Goal: Transaction & Acquisition: Purchase product/service

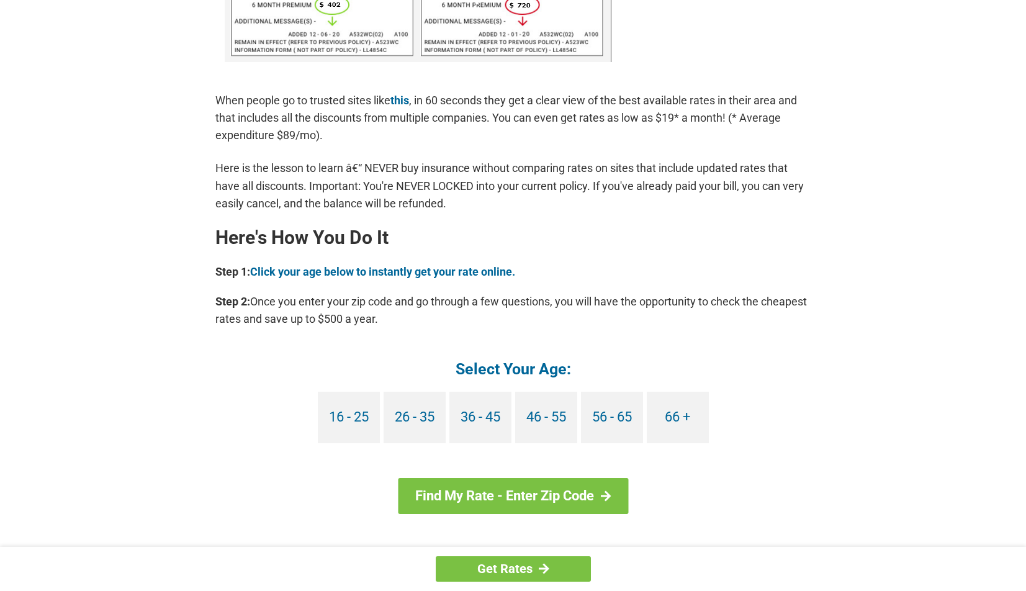
scroll to position [932, 0]
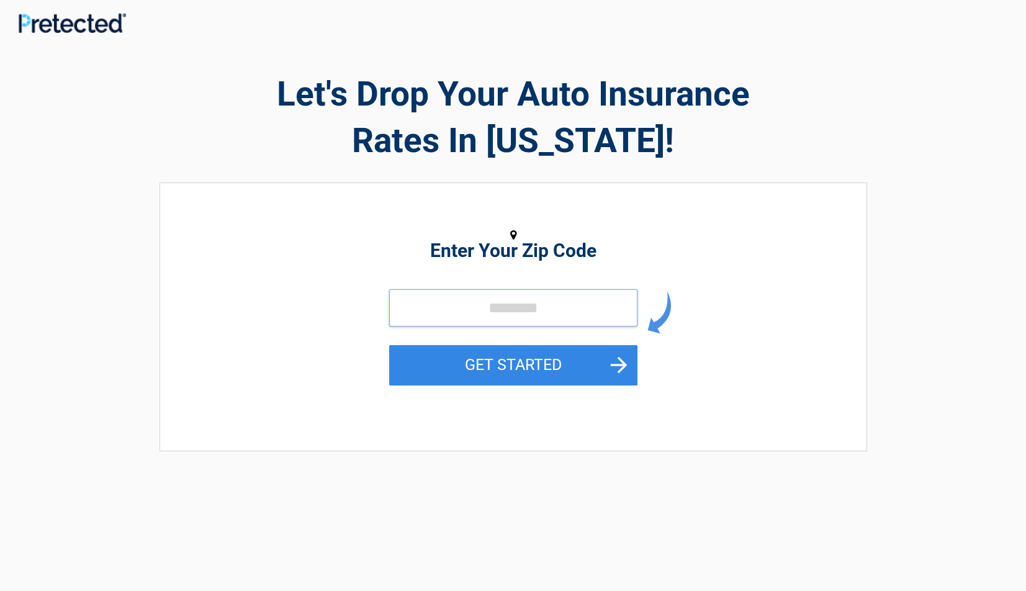
click at [490, 309] on input "tel" at bounding box center [513, 307] width 248 height 37
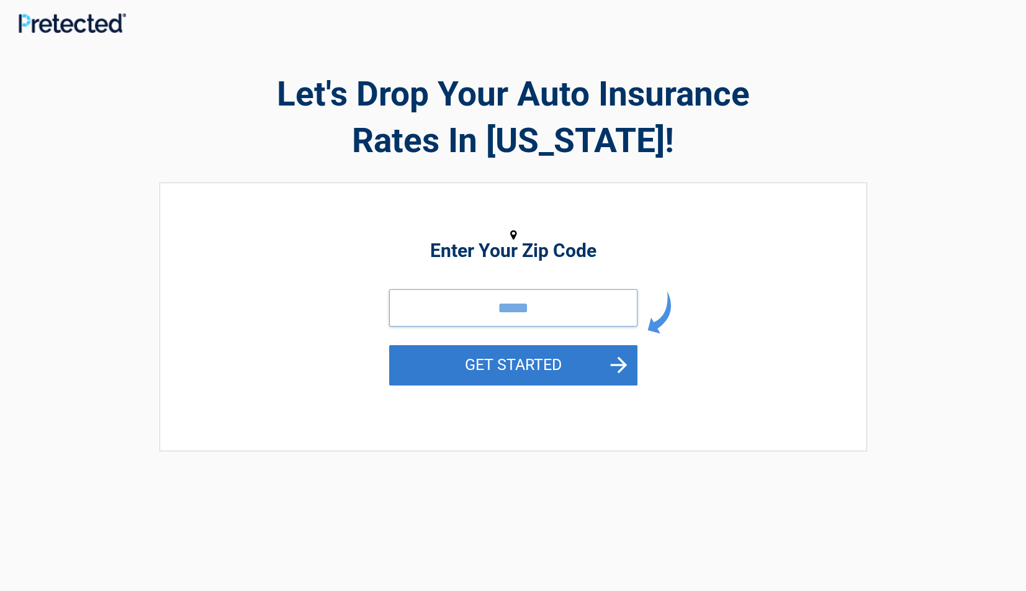
type input "*****"
click at [546, 366] on button "GET STARTED" at bounding box center [513, 365] width 248 height 40
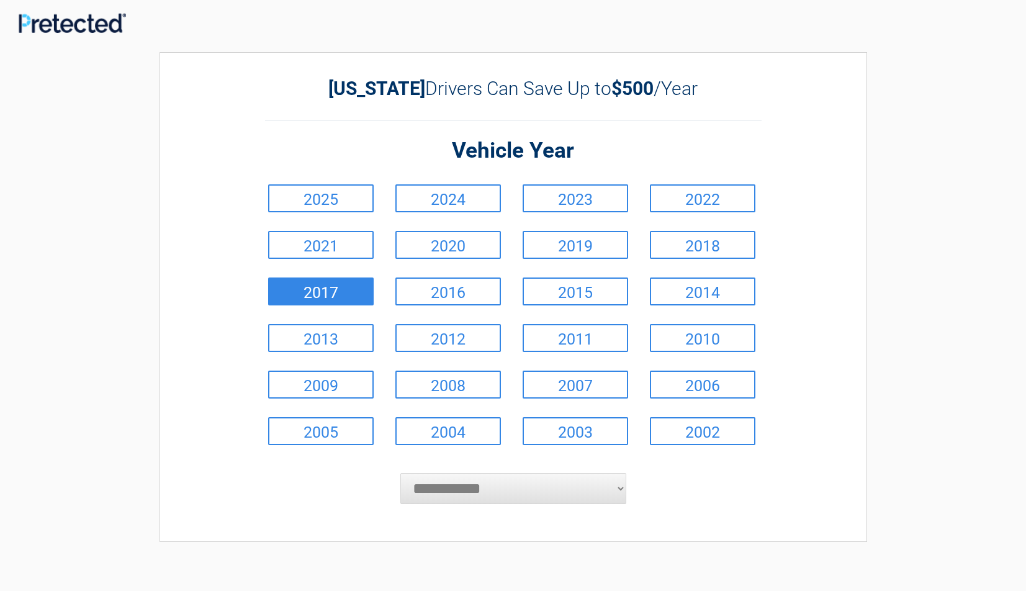
click at [333, 290] on link "2017" at bounding box center [321, 291] width 106 height 28
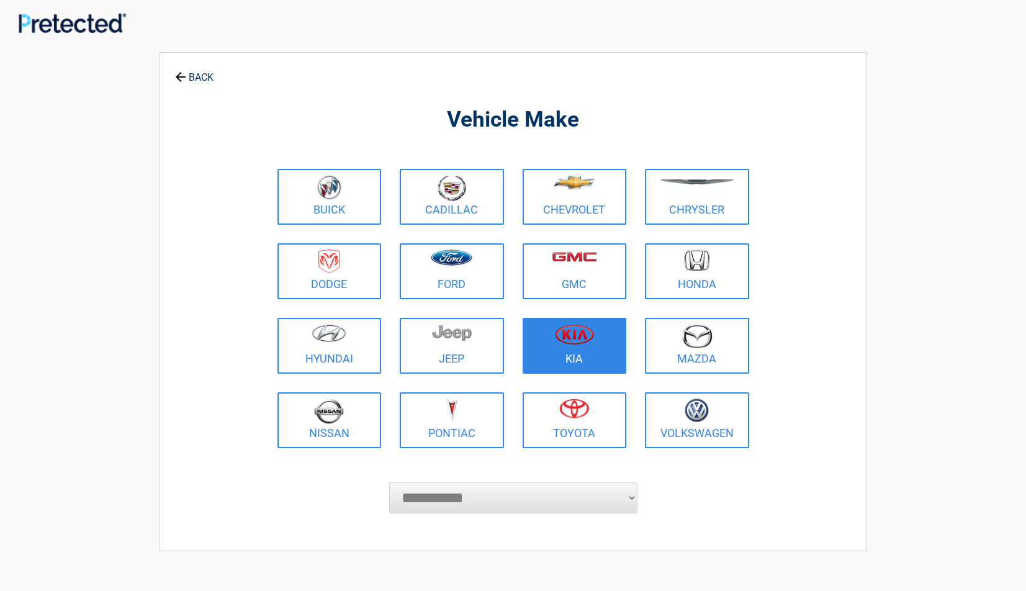
click at [580, 341] on img at bounding box center [574, 334] width 39 height 20
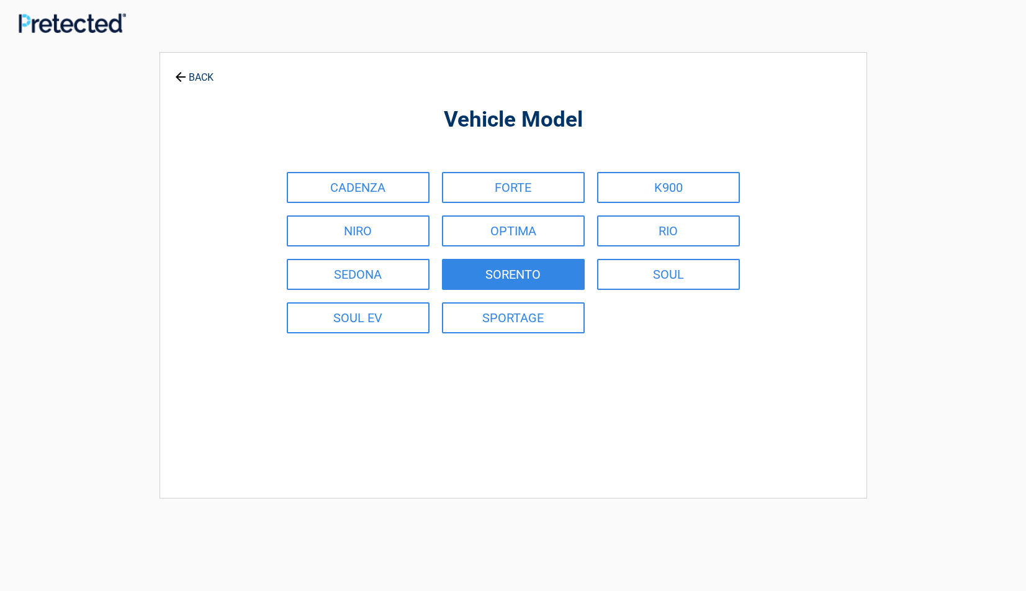
click at [513, 276] on link "SORENTO" at bounding box center [513, 274] width 143 height 31
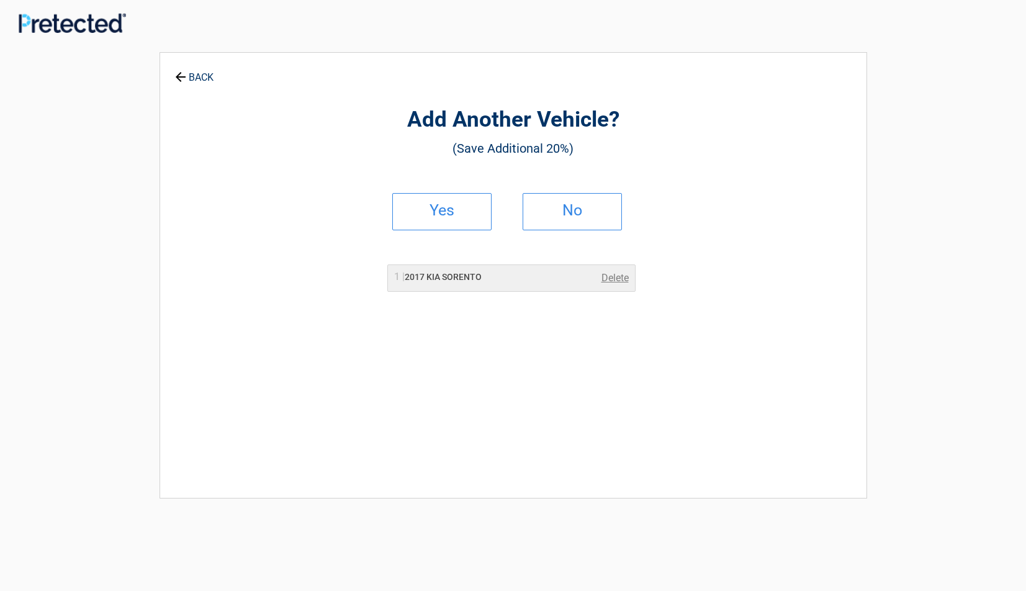
click at [464, 214] on link "Yes" at bounding box center [441, 211] width 99 height 37
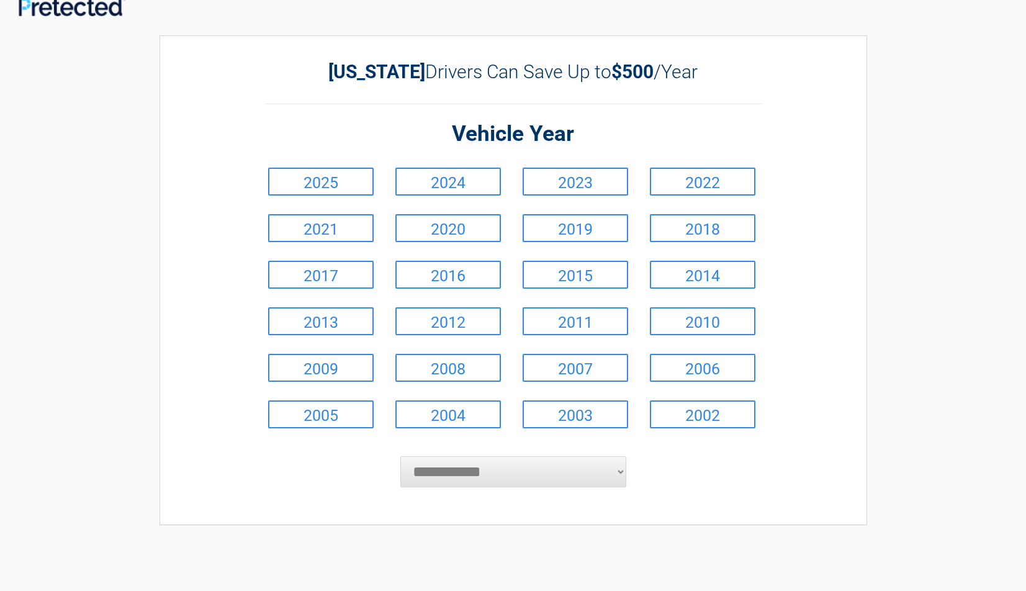
scroll to position [18, 0]
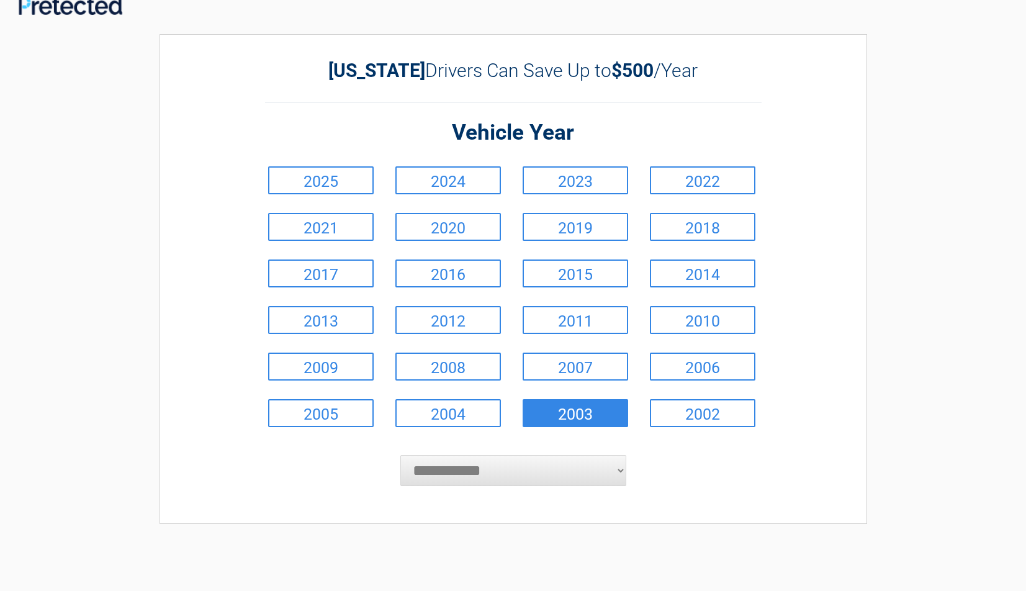
click at [602, 413] on link "2003" at bounding box center [576, 413] width 106 height 28
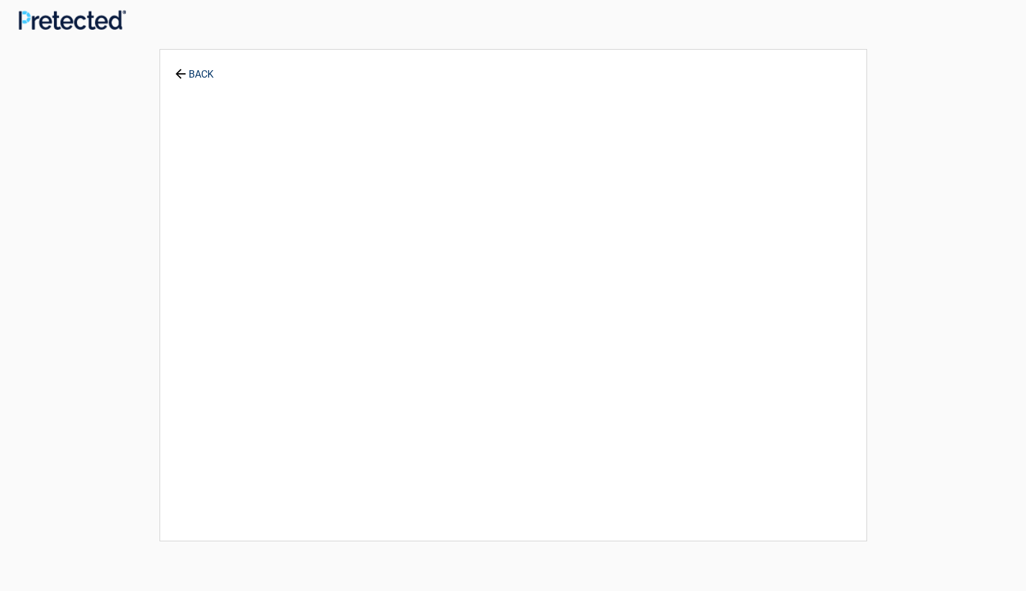
scroll to position [0, 0]
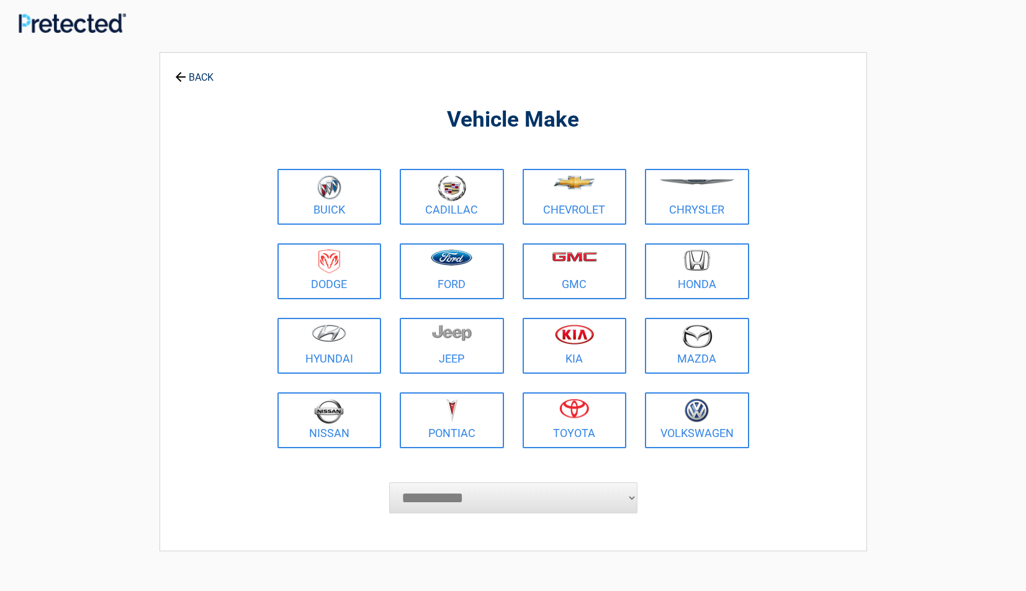
select select "*****"
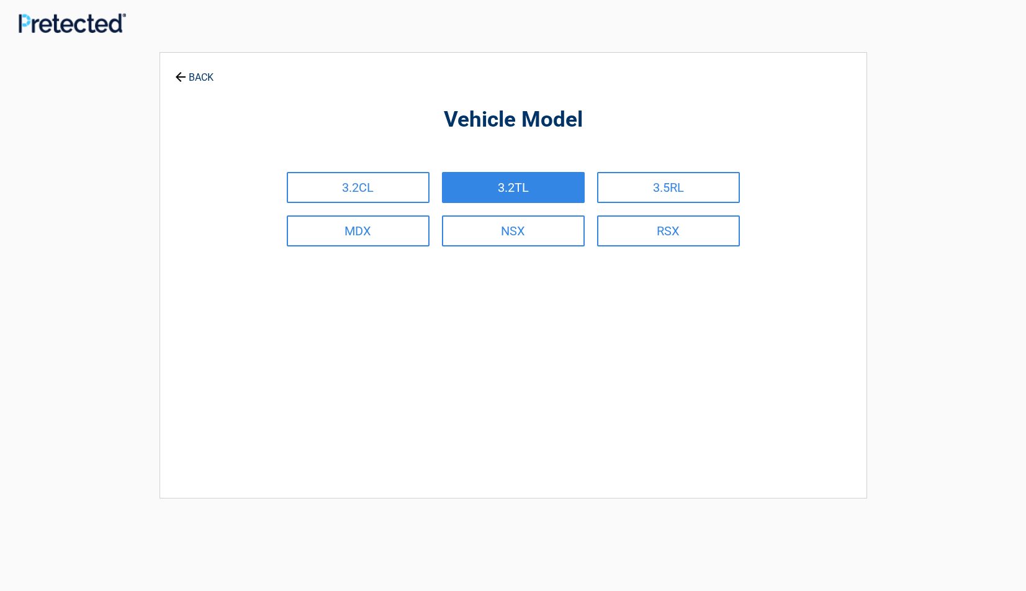
click at [523, 187] on link "3.2TL" at bounding box center [513, 187] width 143 height 31
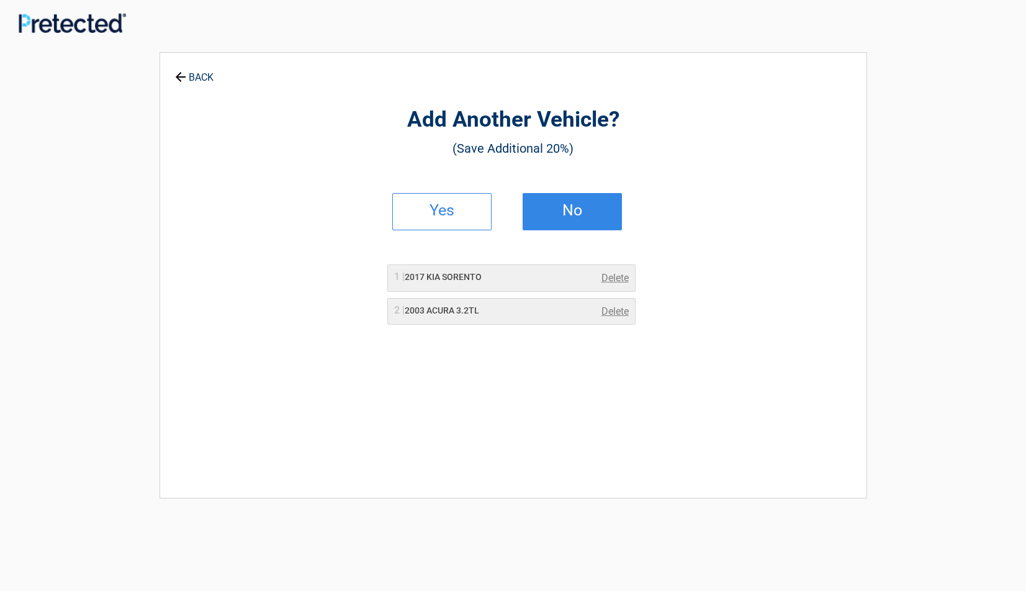
click at [580, 210] on h2 "No" at bounding box center [572, 210] width 73 height 9
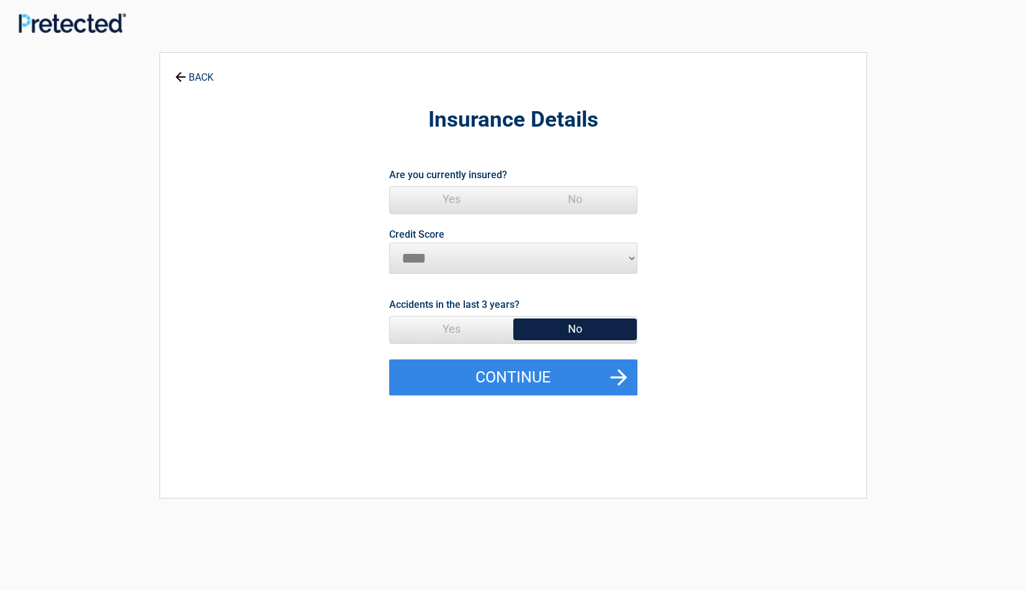
select select "*********"
click at [587, 332] on span "No" at bounding box center [575, 329] width 124 height 25
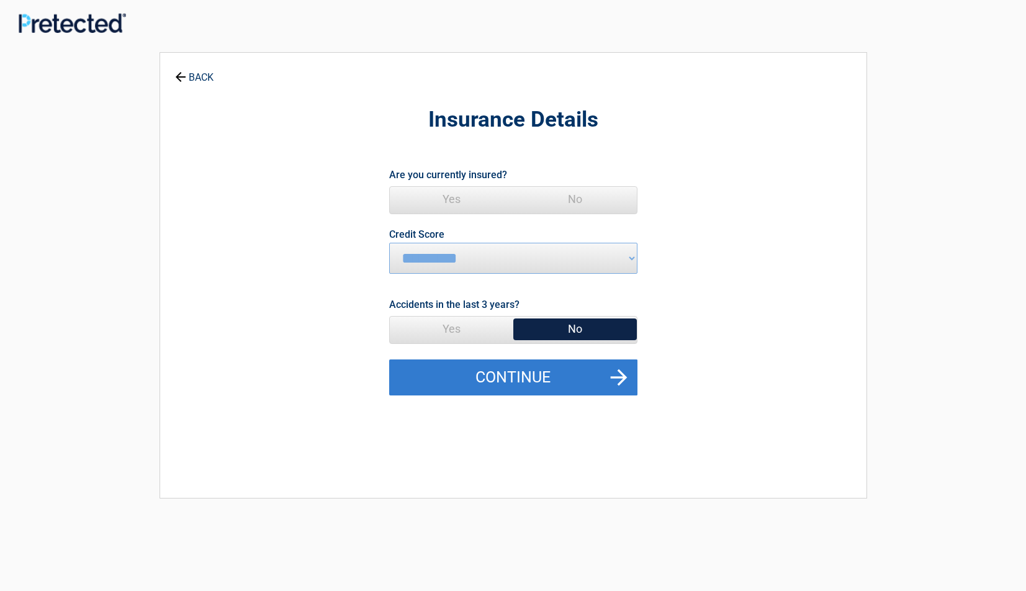
click at [583, 387] on button "Continue" at bounding box center [513, 377] width 248 height 36
click at [584, 384] on button "Continue" at bounding box center [513, 377] width 248 height 36
click at [553, 372] on button "Continue" at bounding box center [513, 377] width 248 height 36
click at [520, 370] on button "Continue" at bounding box center [513, 377] width 248 height 36
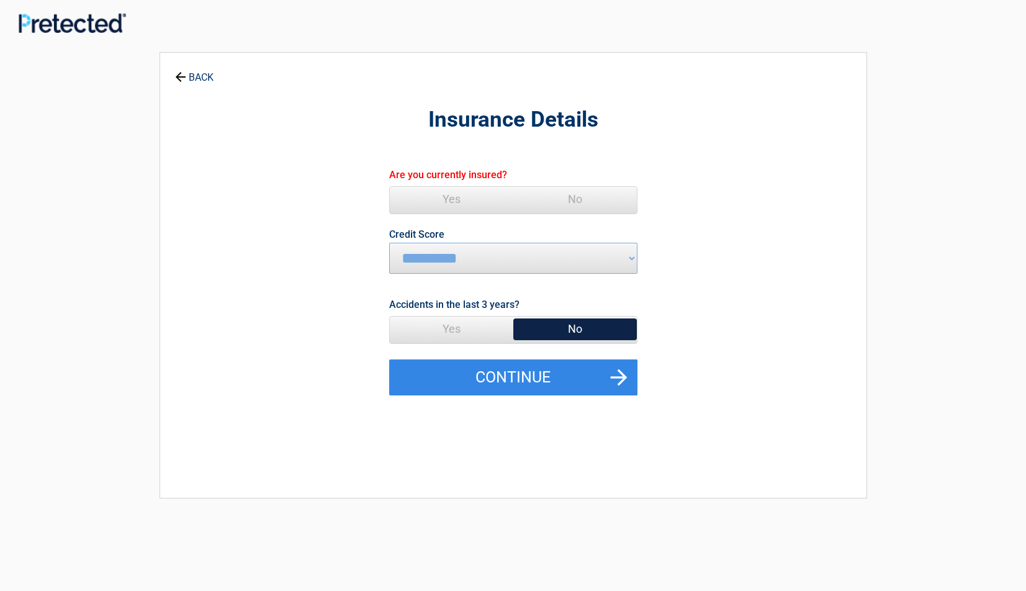
click at [474, 201] on span "Yes" at bounding box center [452, 199] width 124 height 25
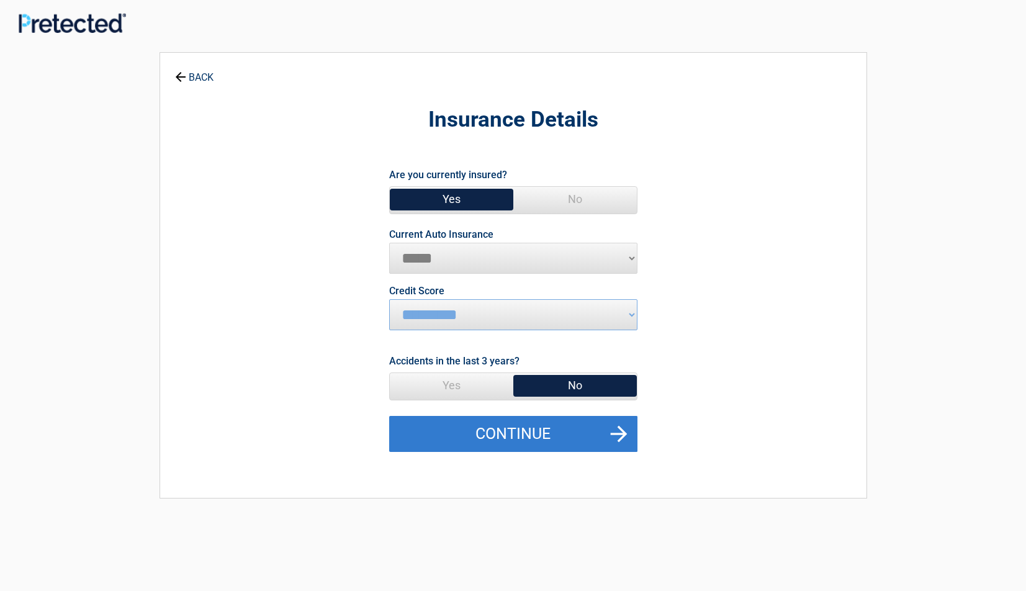
click at [593, 431] on button "Continue" at bounding box center [513, 434] width 248 height 36
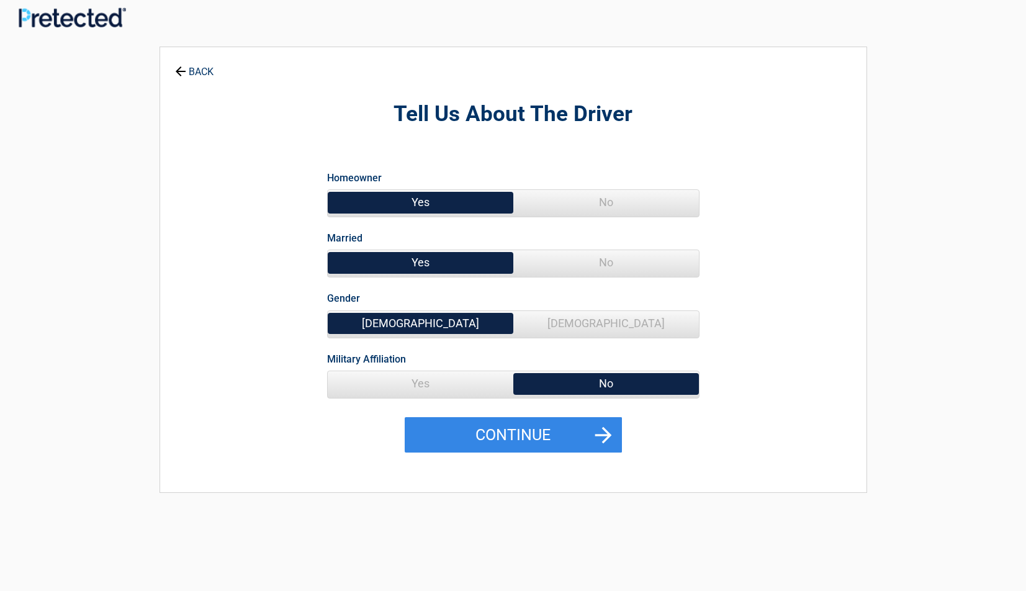
scroll to position [2, 1]
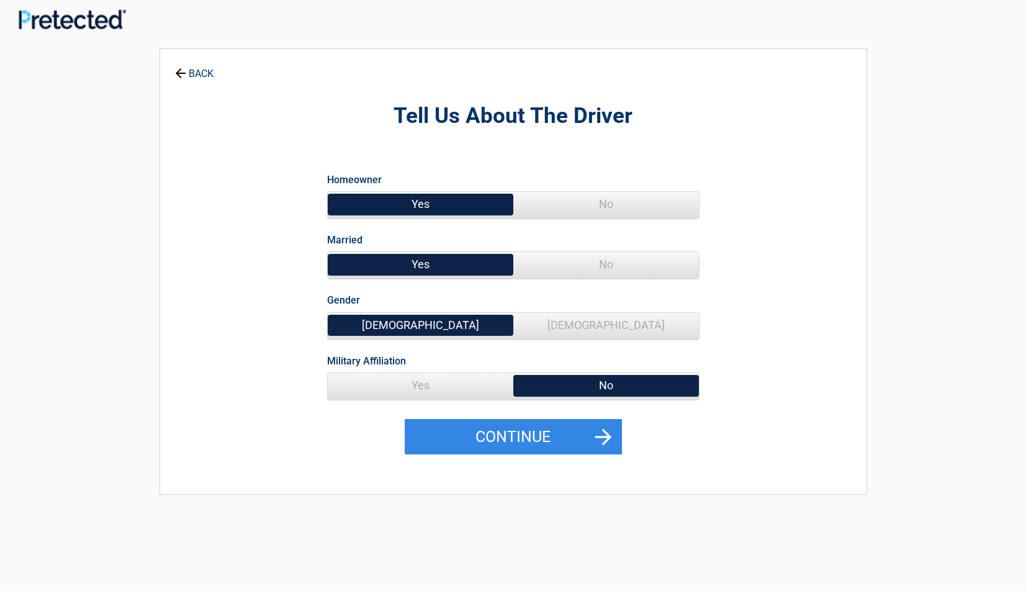
click at [616, 325] on span "[DEMOGRAPHIC_DATA]" at bounding box center [606, 325] width 186 height 25
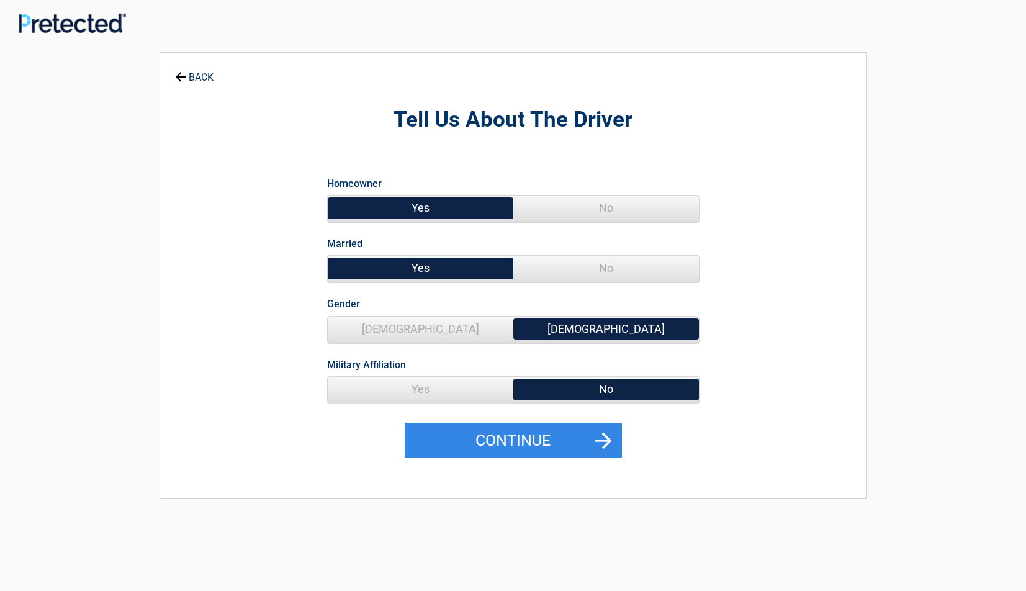
scroll to position [0, 0]
click at [424, 326] on span "[DEMOGRAPHIC_DATA]" at bounding box center [421, 329] width 186 height 25
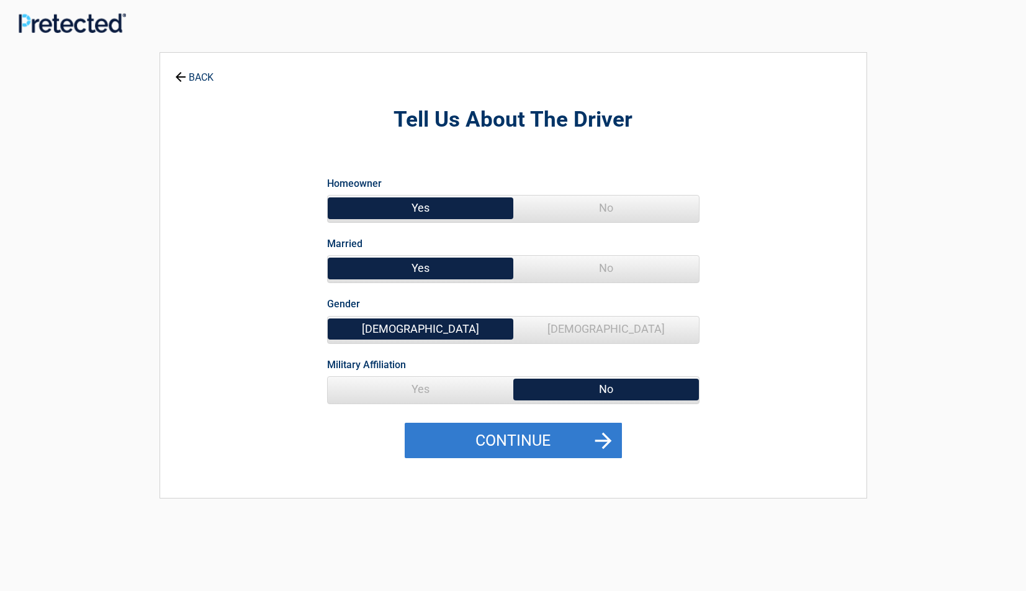
click at [534, 442] on button "Continue" at bounding box center [513, 441] width 217 height 36
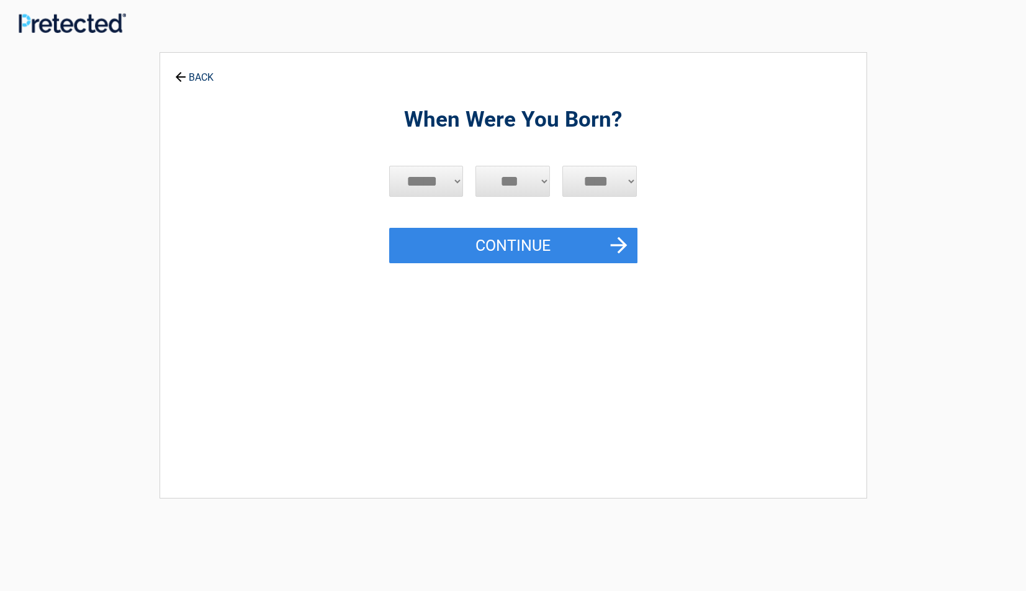
select select "**"
select select "****"
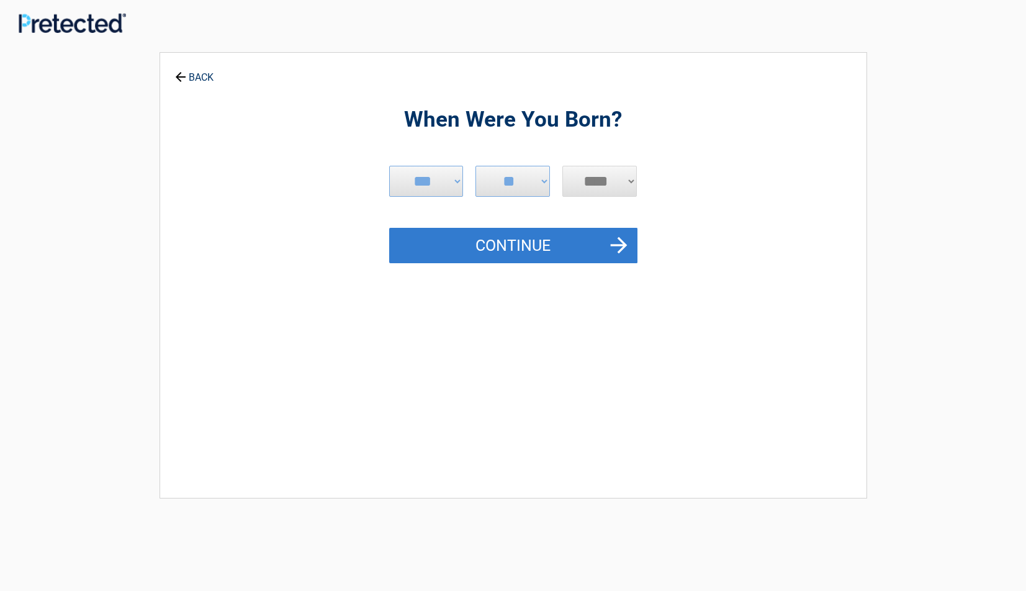
click at [564, 247] on button "Continue" at bounding box center [513, 246] width 248 height 36
